Goal: Task Accomplishment & Management: Use online tool/utility

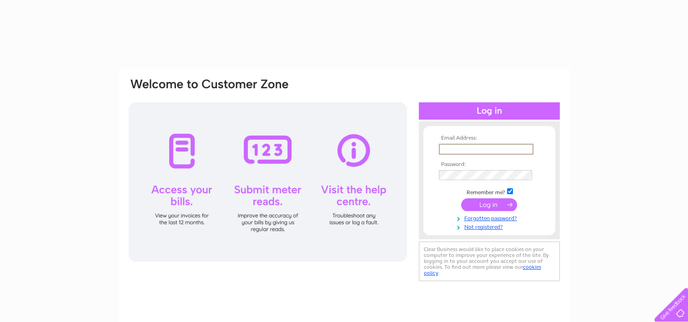
click at [451, 152] on input "text" at bounding box center [486, 149] width 95 height 11
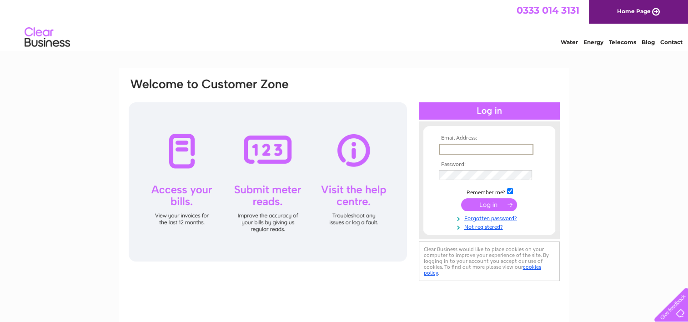
type input "enquiries@yourvoice.org.uk"
click at [461, 198] on input "submit" at bounding box center [489, 204] width 56 height 13
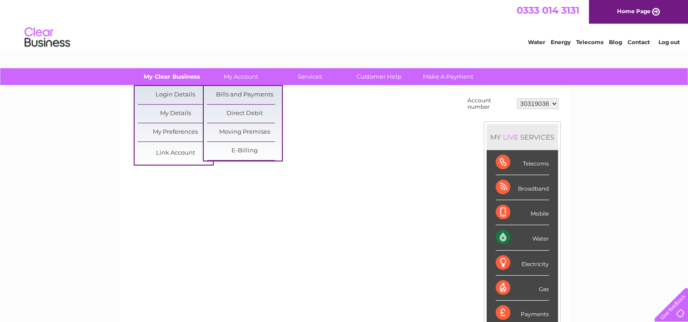
click at [169, 84] on link "My Clear Business" at bounding box center [171, 76] width 75 height 17
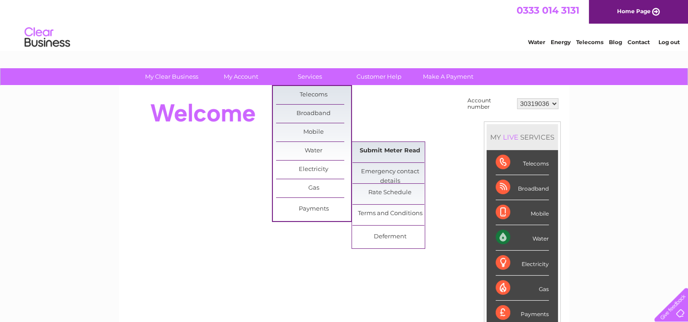
click at [364, 152] on link "Submit Meter Read" at bounding box center [389, 151] width 75 height 18
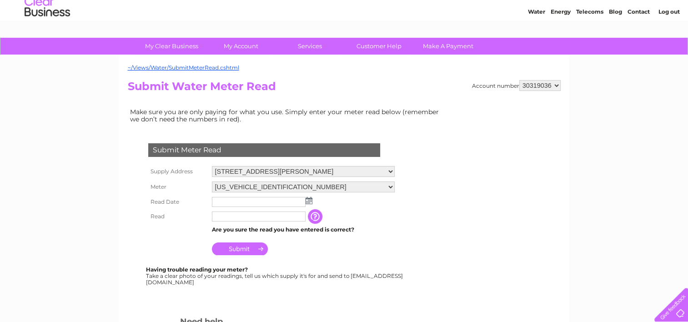
scroll to position [45, 0]
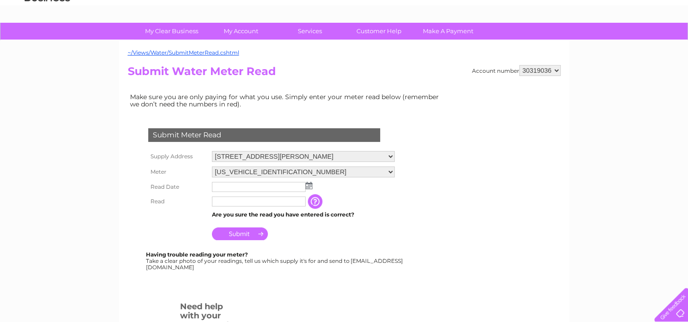
click at [245, 185] on input "text" at bounding box center [259, 187] width 94 height 10
click at [309, 184] on img at bounding box center [308, 185] width 7 height 7
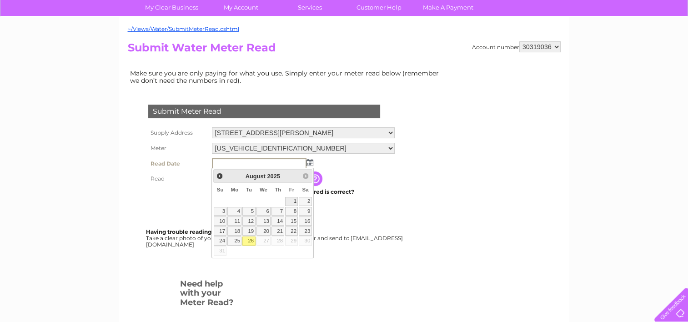
scroll to position [91, 0]
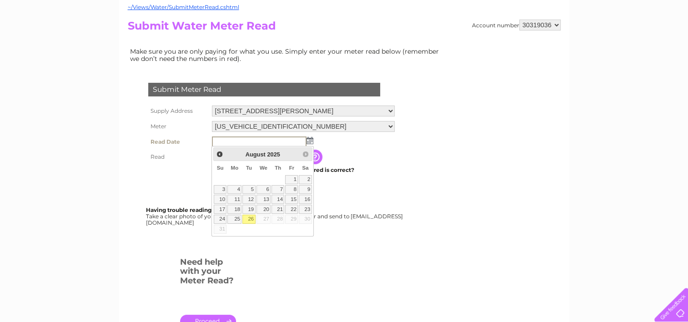
click at [246, 217] on link "26" at bounding box center [248, 219] width 13 height 9
type input "[DATE]"
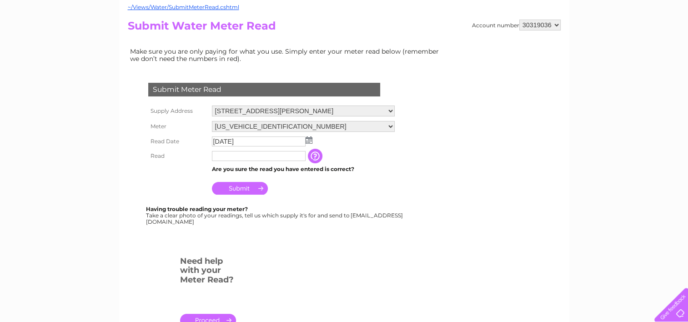
click at [316, 155] on input "button" at bounding box center [316, 156] width 16 height 15
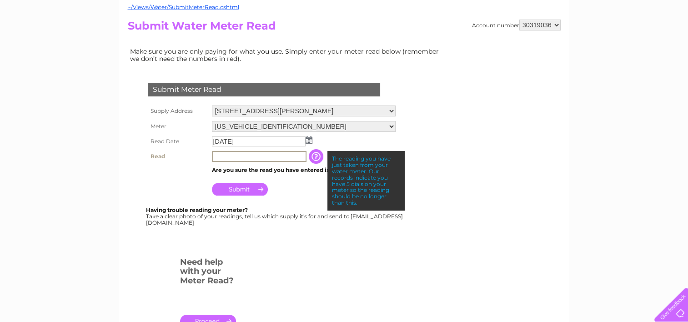
click at [262, 158] on input "text" at bounding box center [259, 156] width 95 height 11
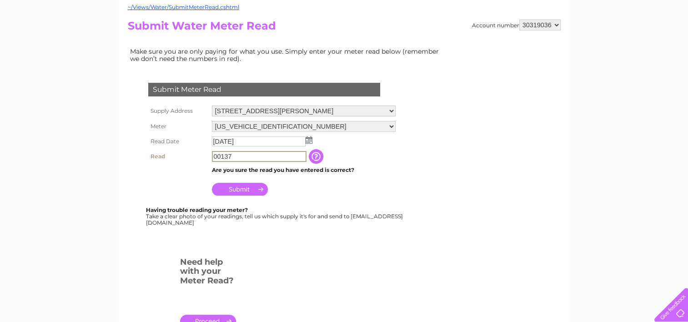
type input "00137"
click at [258, 186] on input "Submit" at bounding box center [240, 188] width 56 height 13
